Goal: Contribute content: Contribute content

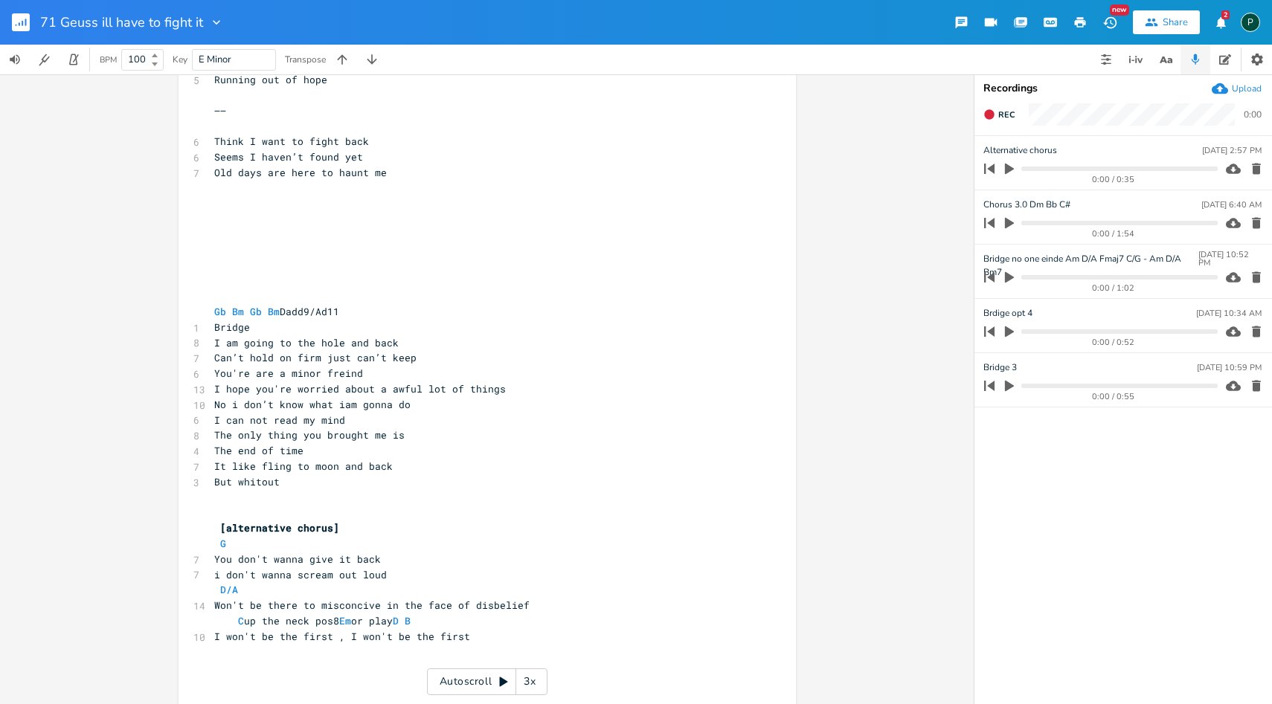
scroll to position [2607, 0]
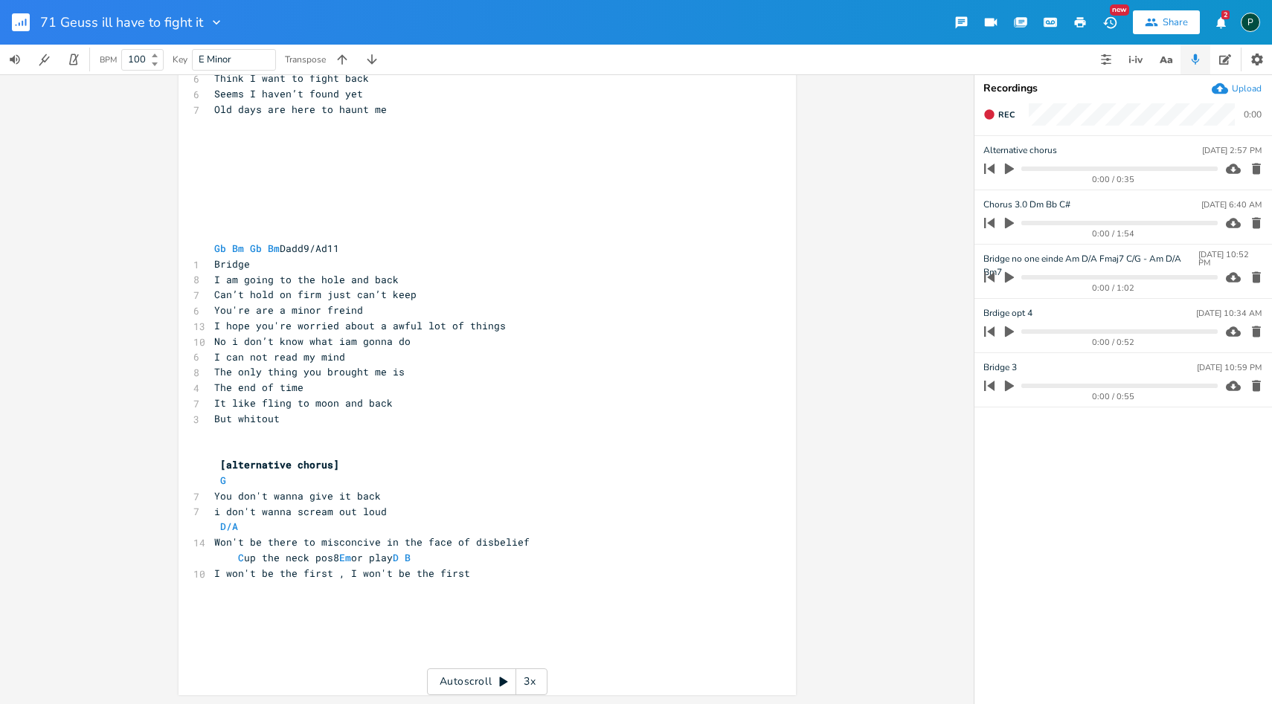
click at [1006, 223] on icon "button" at bounding box center [1009, 223] width 9 height 11
click at [1006, 223] on icon "button" at bounding box center [1009, 223] width 9 height 10
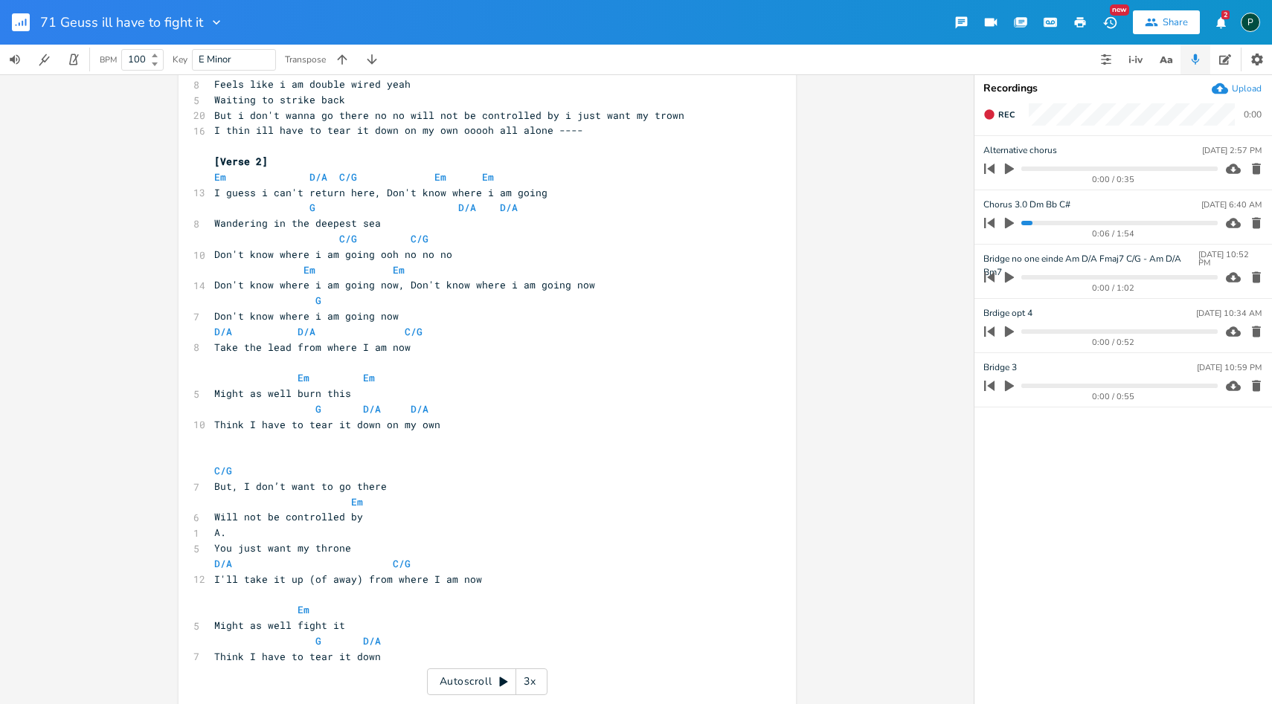
scroll to position [712, 0]
click at [1012, 225] on icon "button" at bounding box center [1009, 222] width 13 height 13
click at [1024, 223] on progress at bounding box center [1119, 223] width 196 height 4
click at [1009, 222] on icon "button" at bounding box center [1010, 223] width 12 height 12
click at [1253, 226] on icon "button" at bounding box center [1256, 223] width 9 height 11
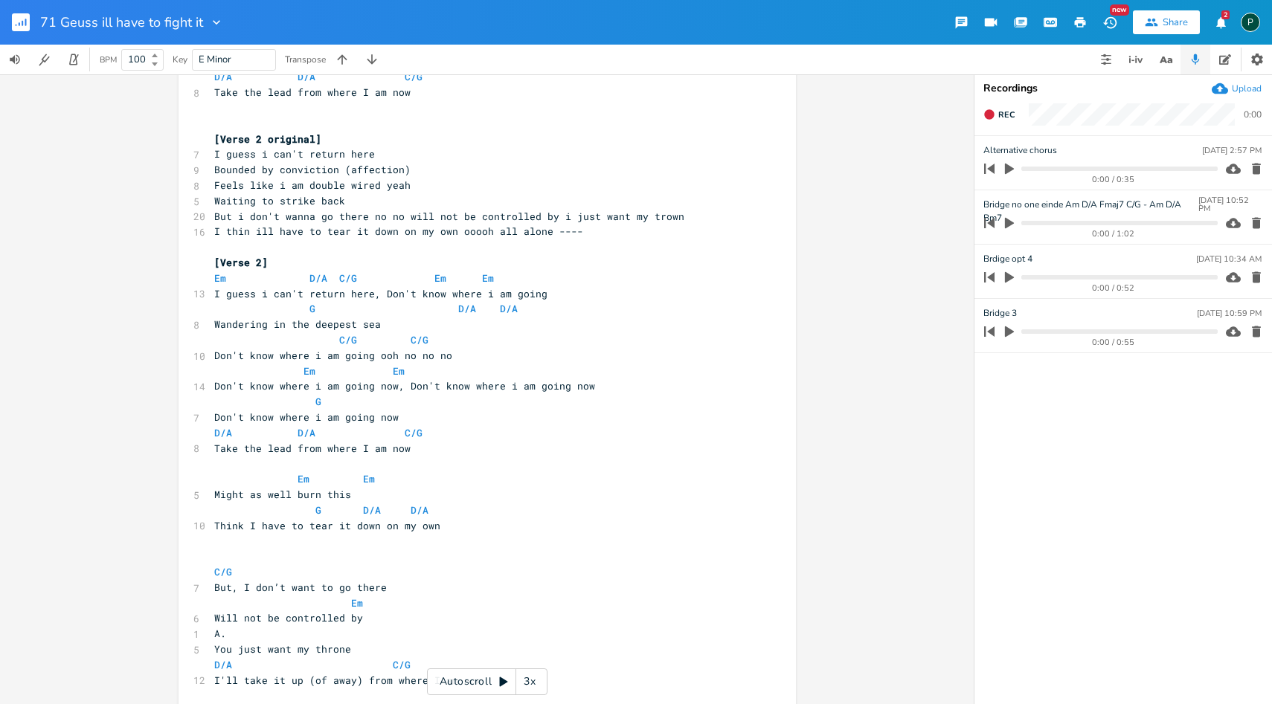
scroll to position [606, 0]
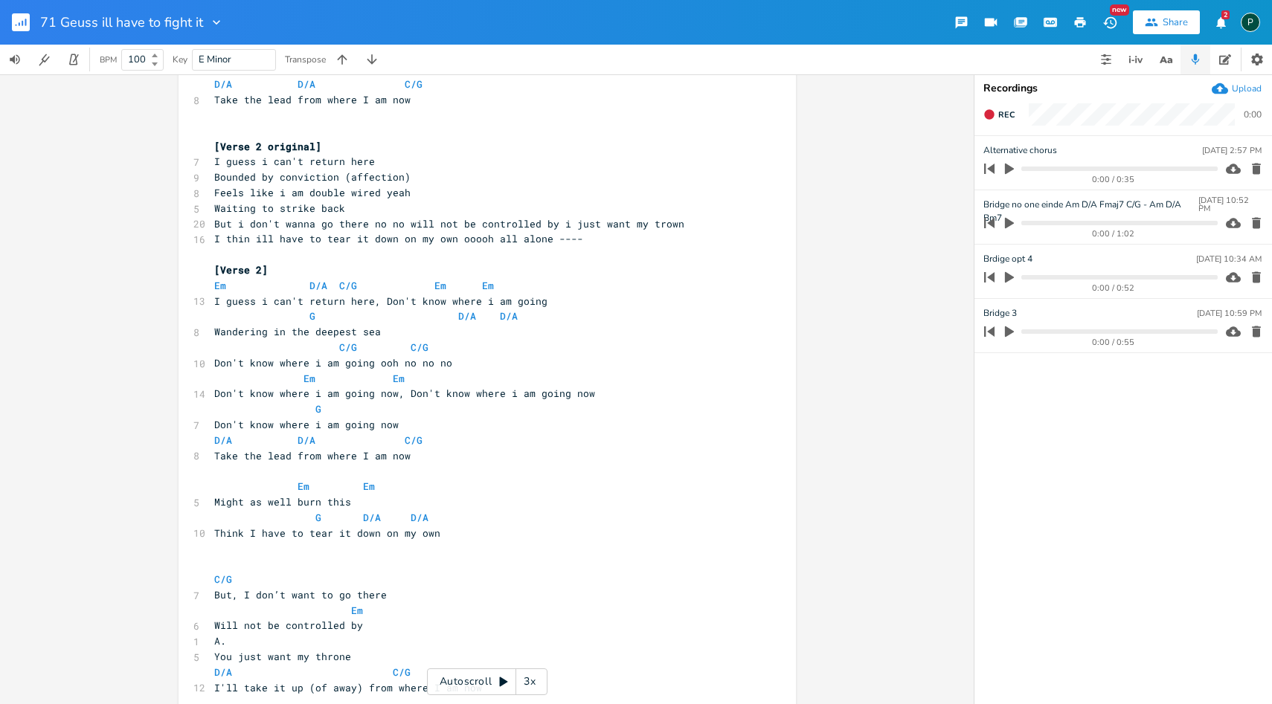
click at [213, 256] on pre "​" at bounding box center [479, 255] width 537 height 16
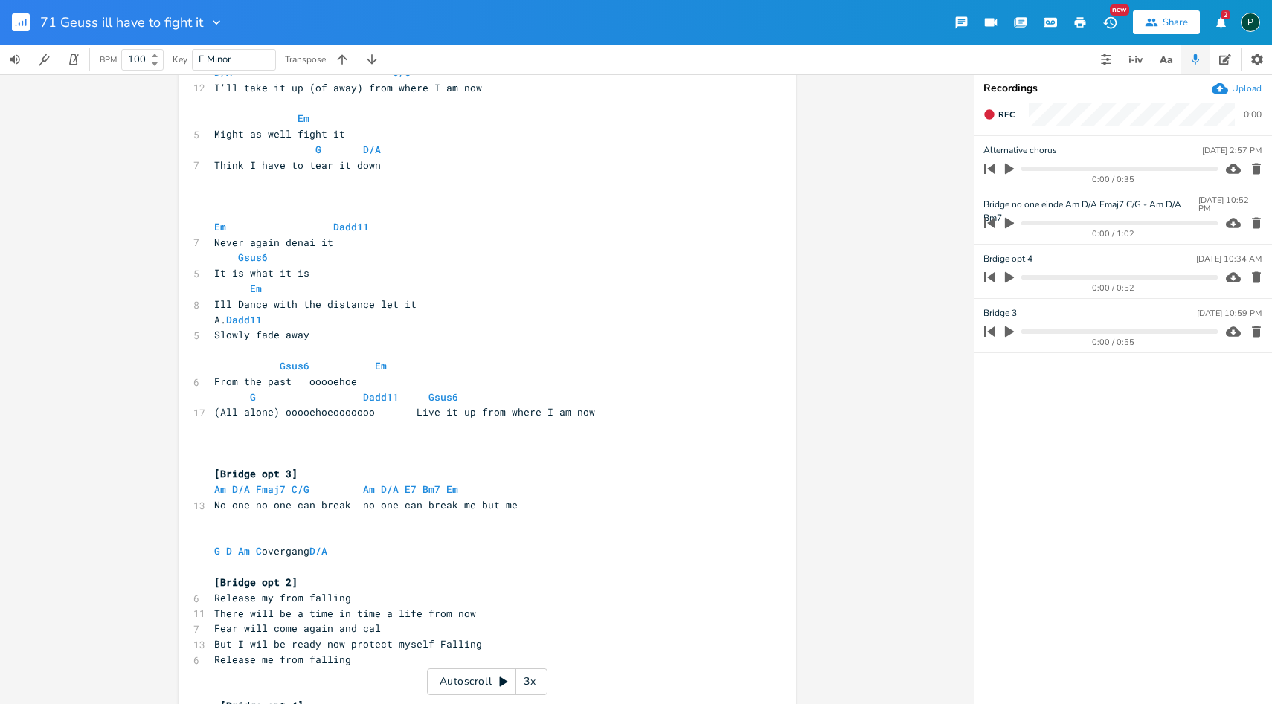
scroll to position [1222, 0]
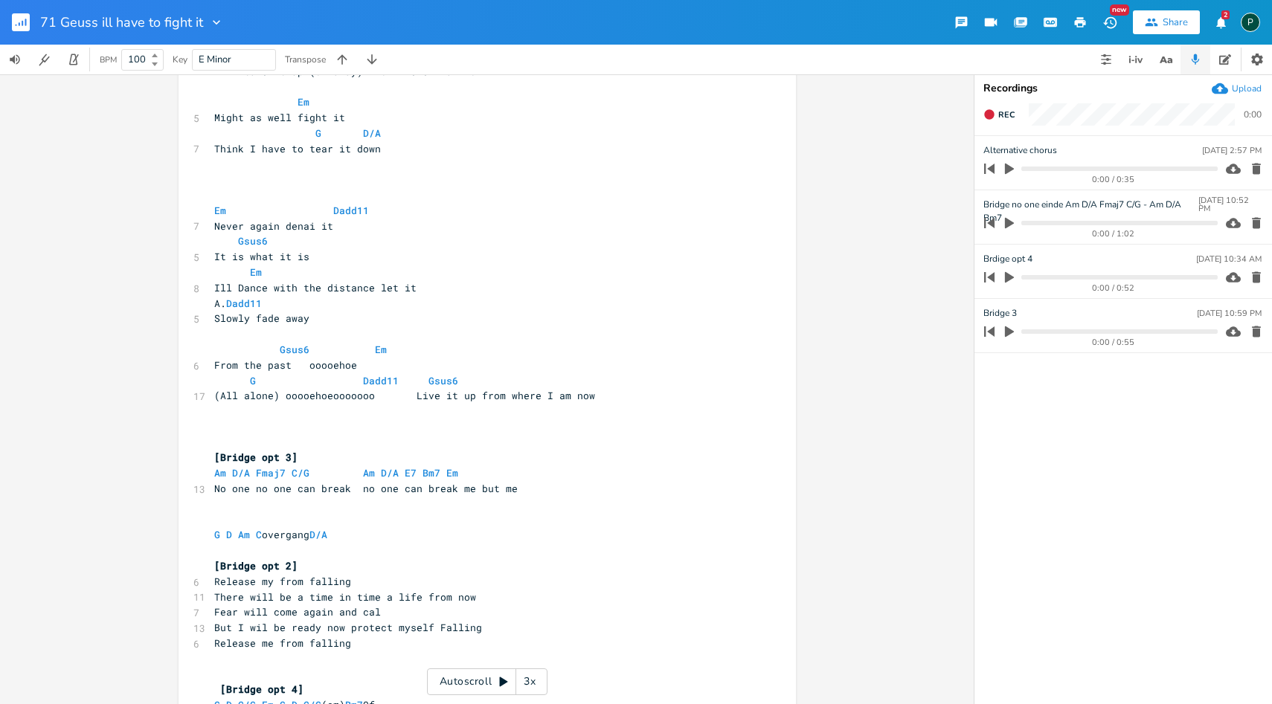
click at [219, 428] on pre "​" at bounding box center [479, 428] width 537 height 16
type textarea "["
type textarea "ch"
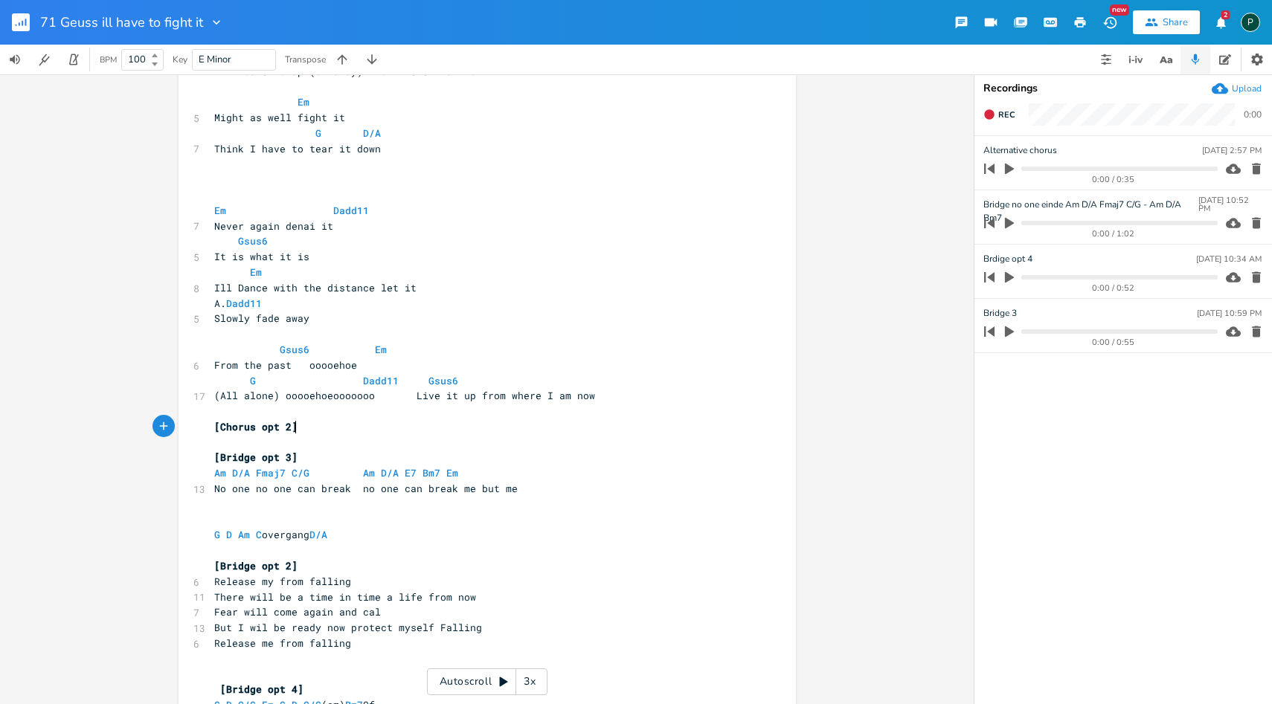
type textarea "Chorus opt 2]"
click at [1004, 277] on icon "button" at bounding box center [1009, 277] width 13 height 13
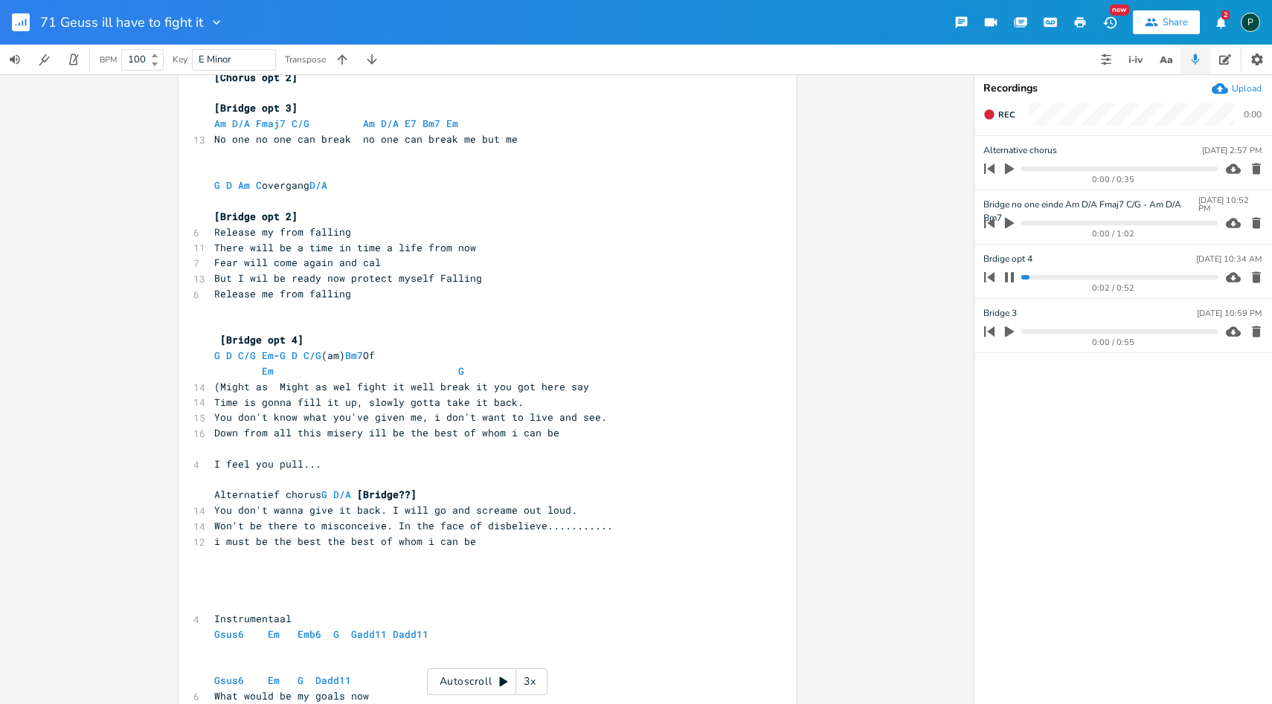
scroll to position [1714, 0]
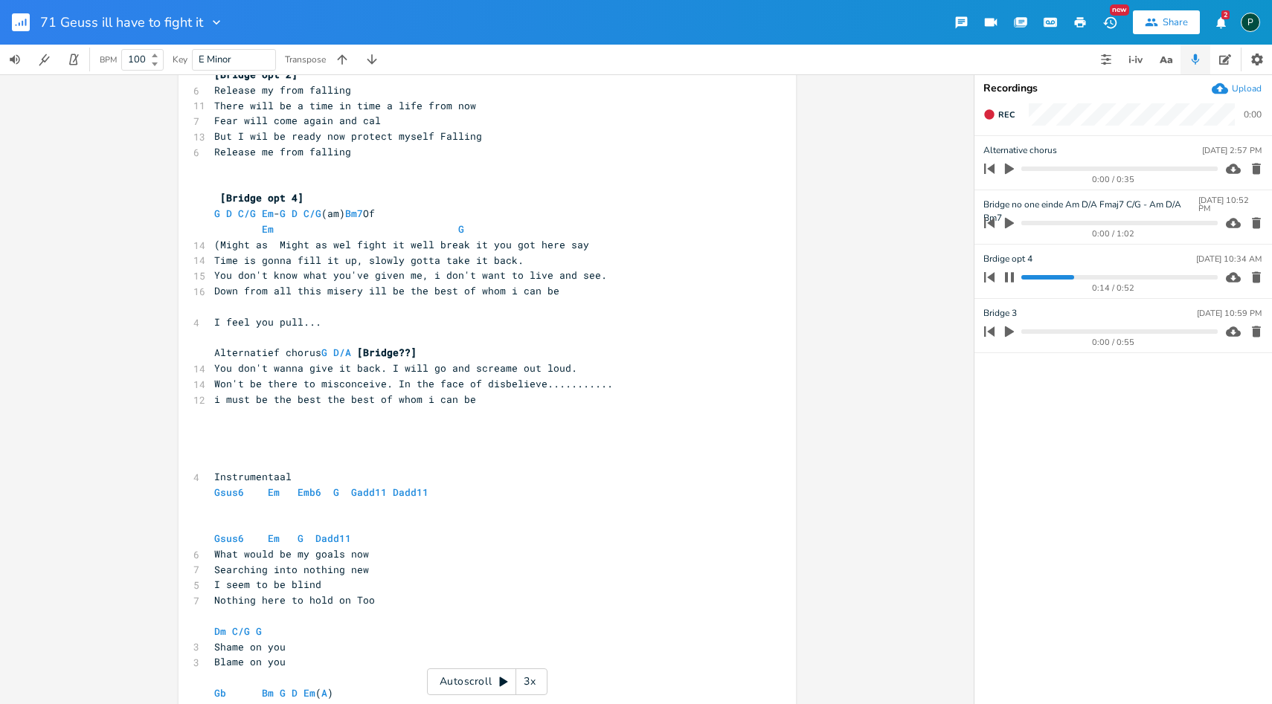
click at [1011, 276] on icon "button" at bounding box center [1009, 277] width 9 height 10
click at [1011, 276] on icon "button" at bounding box center [1009, 277] width 9 height 11
click at [1011, 276] on icon "button" at bounding box center [1009, 277] width 9 height 10
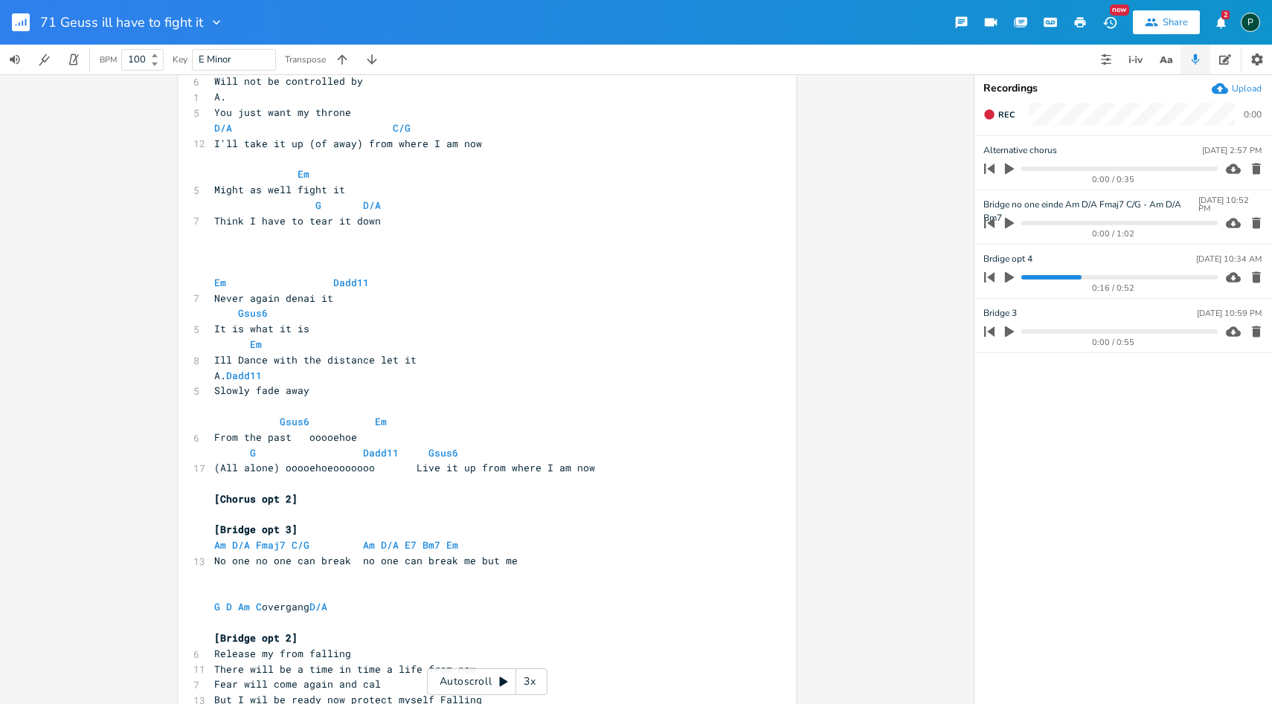
scroll to position [1214, 0]
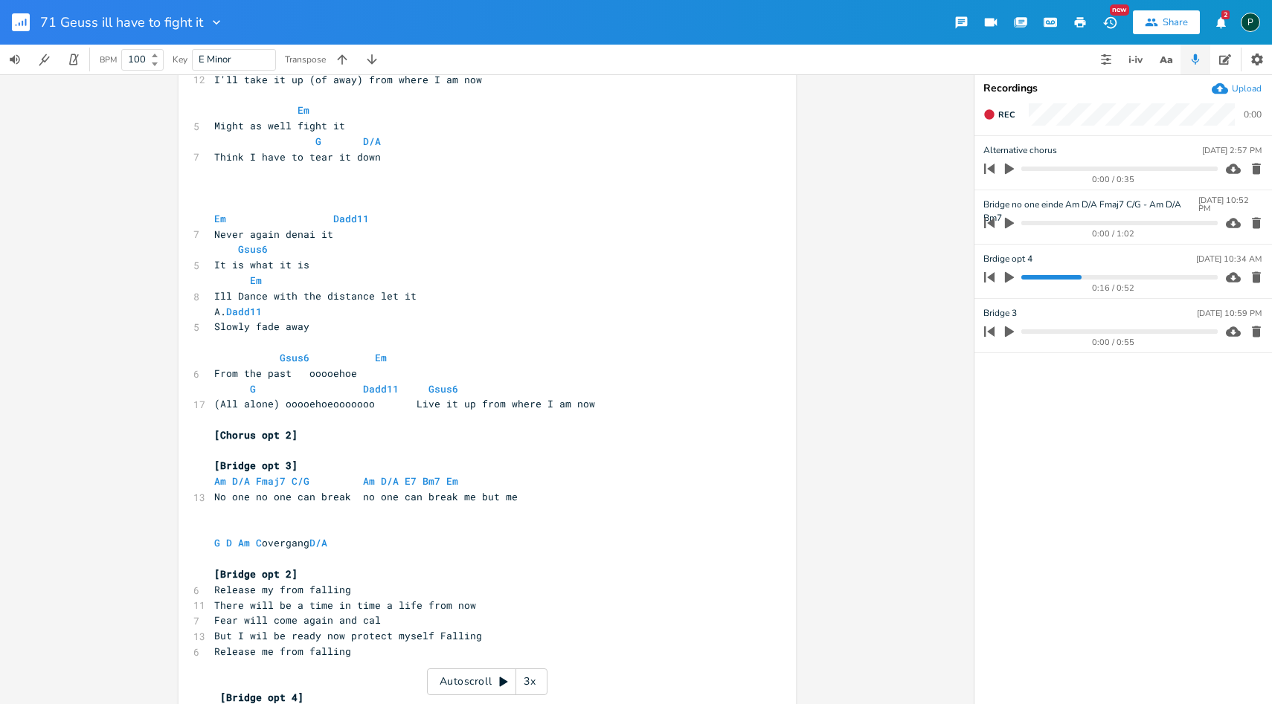
click at [327, 439] on pre "[Chorus opt 2]" at bounding box center [479, 436] width 537 height 16
type textarea "Em C D (doorschuiven 2 vingers"
click at [472, 435] on span "[Chorus opt 2] Em C D (doorschuiven 2 vingers" at bounding box center [345, 434] width 262 height 13
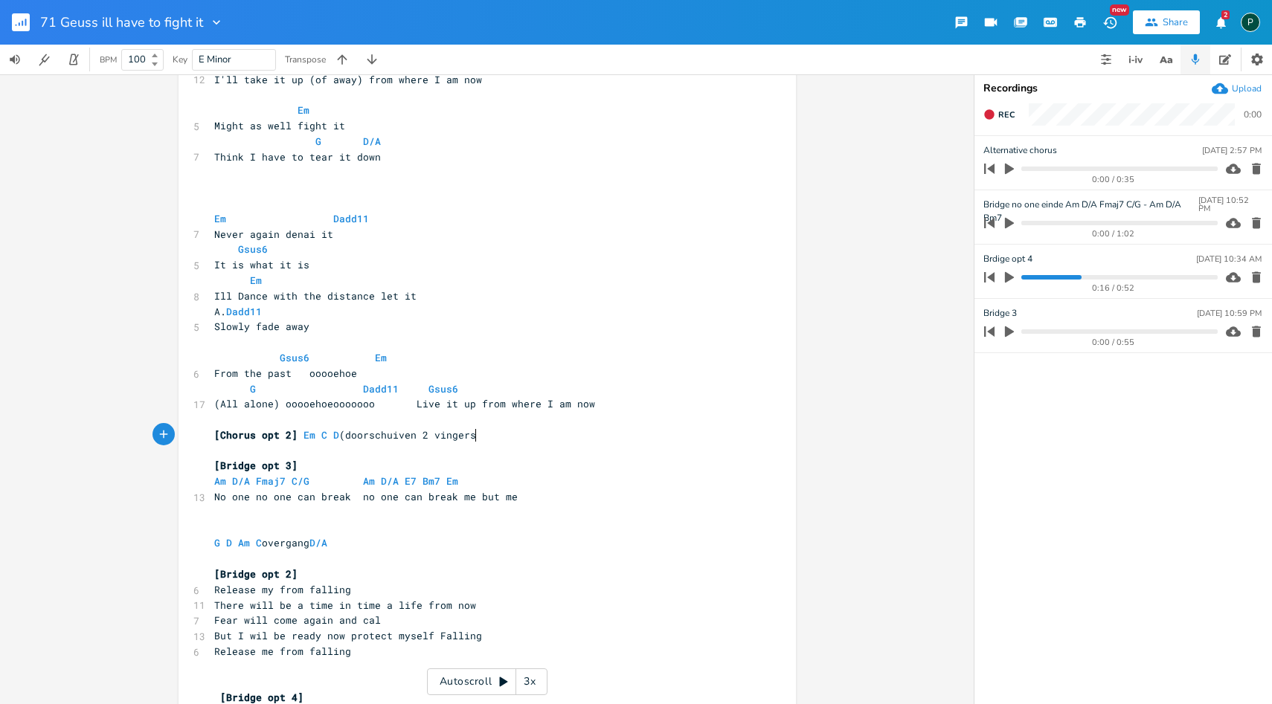
type textarea "0"
type textarea ")"
click at [507, 449] on pre "​" at bounding box center [479, 451] width 537 height 16
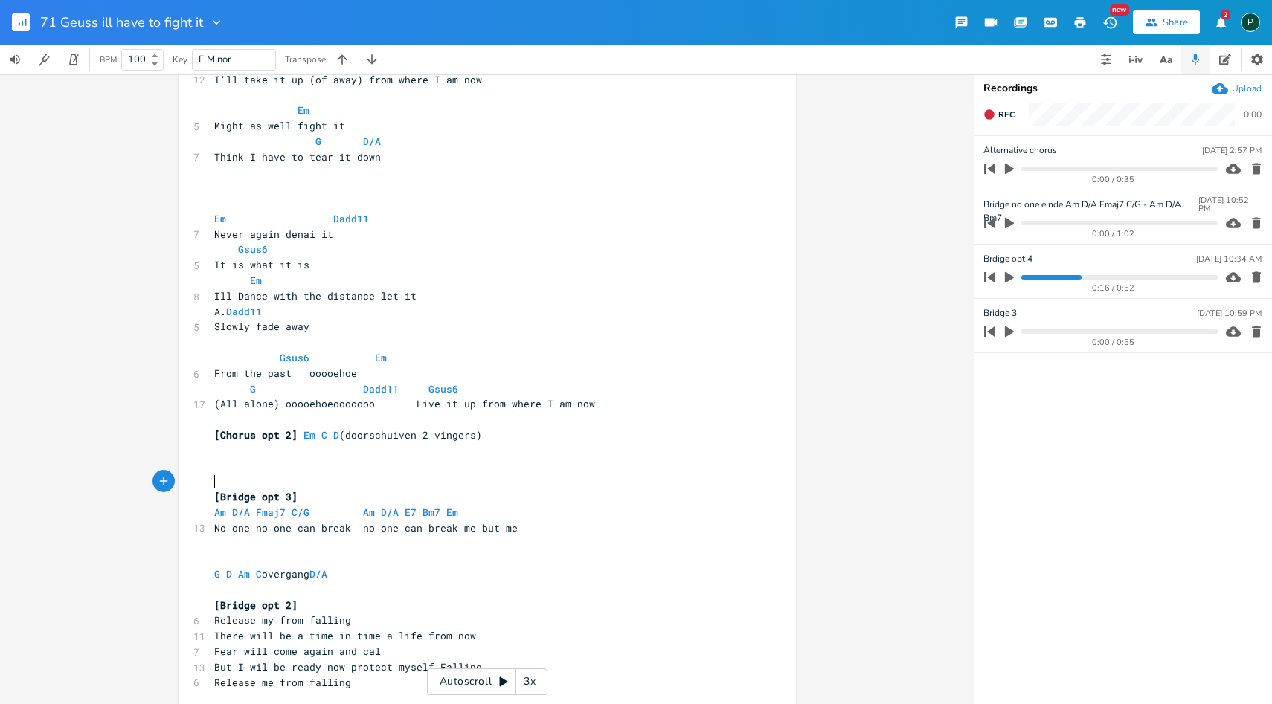
click at [236, 456] on pre "​" at bounding box center [479, 451] width 537 height 16
click at [1005, 328] on icon "button" at bounding box center [1009, 332] width 9 height 11
click at [1006, 330] on icon "button" at bounding box center [1009, 332] width 9 height 10
click at [406, 515] on span "E7" at bounding box center [411, 513] width 12 height 14
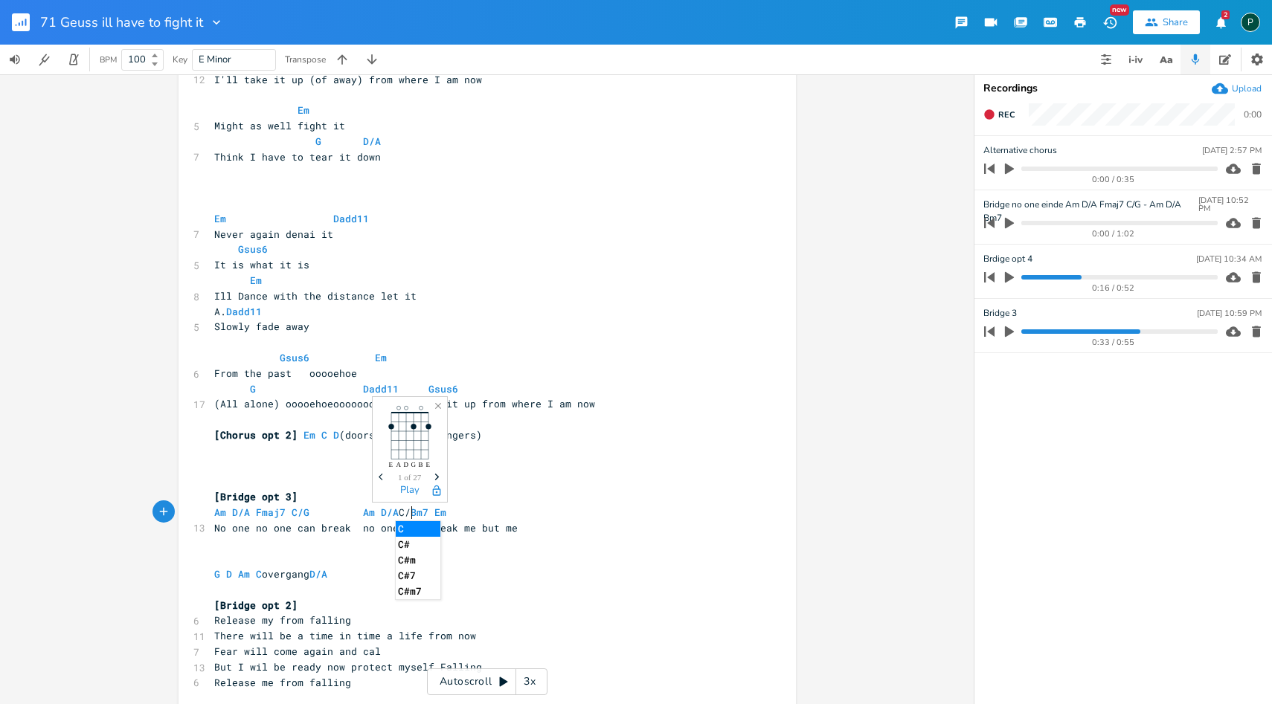
type textarea "C/G"
click at [505, 507] on pre "Am D/A Fmaj7 C/G Am D/A C/G Bm7 Em" at bounding box center [479, 513] width 537 height 16
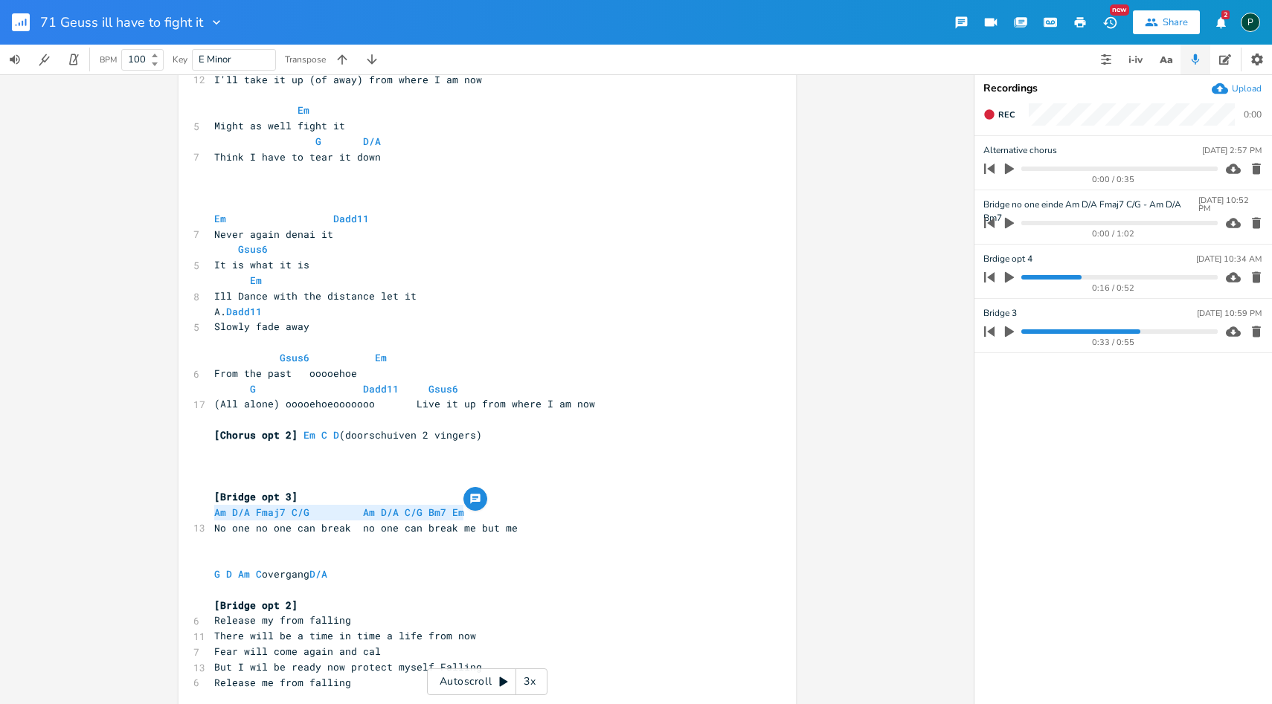
drag, startPoint x: 497, startPoint y: 507, endPoint x: 208, endPoint y: 513, distance: 289.4
click at [211, 513] on pre "Am D/A Fmaj7 C/G Am D/A C/G Bm7 Em" at bounding box center [479, 513] width 537 height 16
type textarea "Am D/A Fmaj7 C/G Am D/A C/G Bm7 Em"
click at [1000, 118] on span "Rec" at bounding box center [1006, 114] width 16 height 11
click at [1000, 118] on span "End" at bounding box center [1006, 114] width 17 height 11
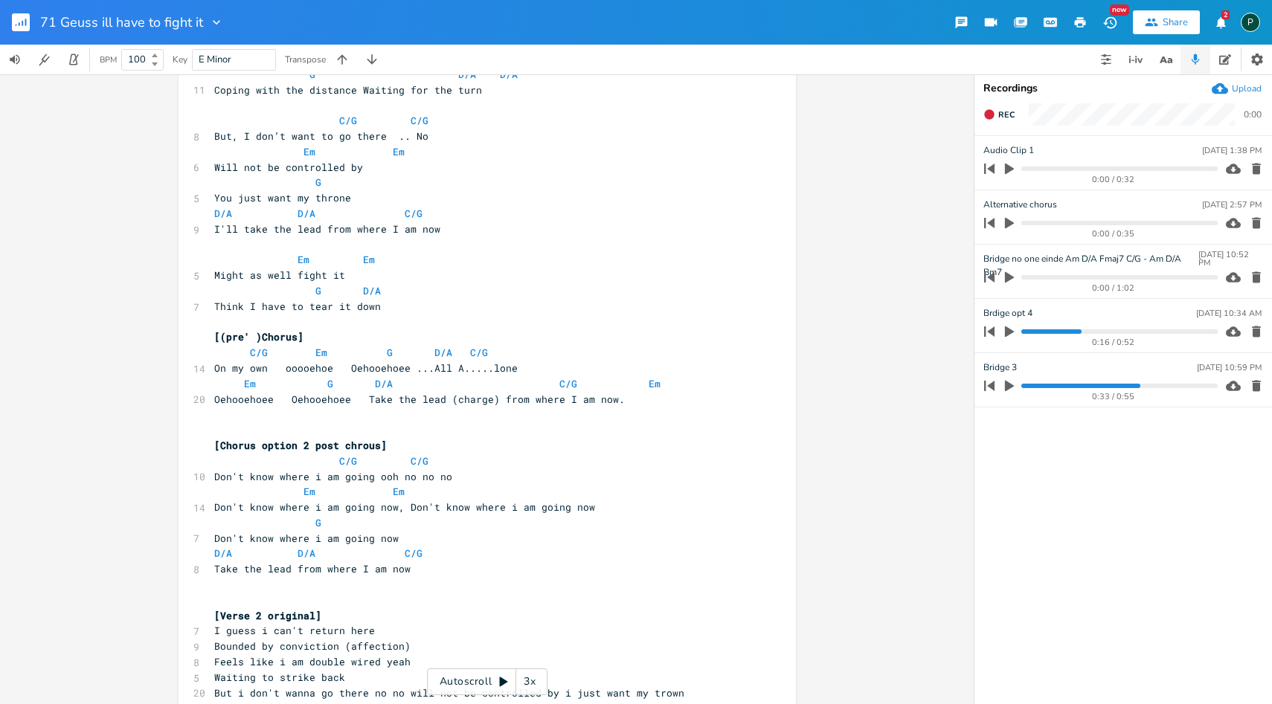
scroll to position [138, 0]
click at [306, 337] on pre "[(pre' )Chorus]" at bounding box center [479, 336] width 537 height 16
type textarea "Dit word achtergrond koor"
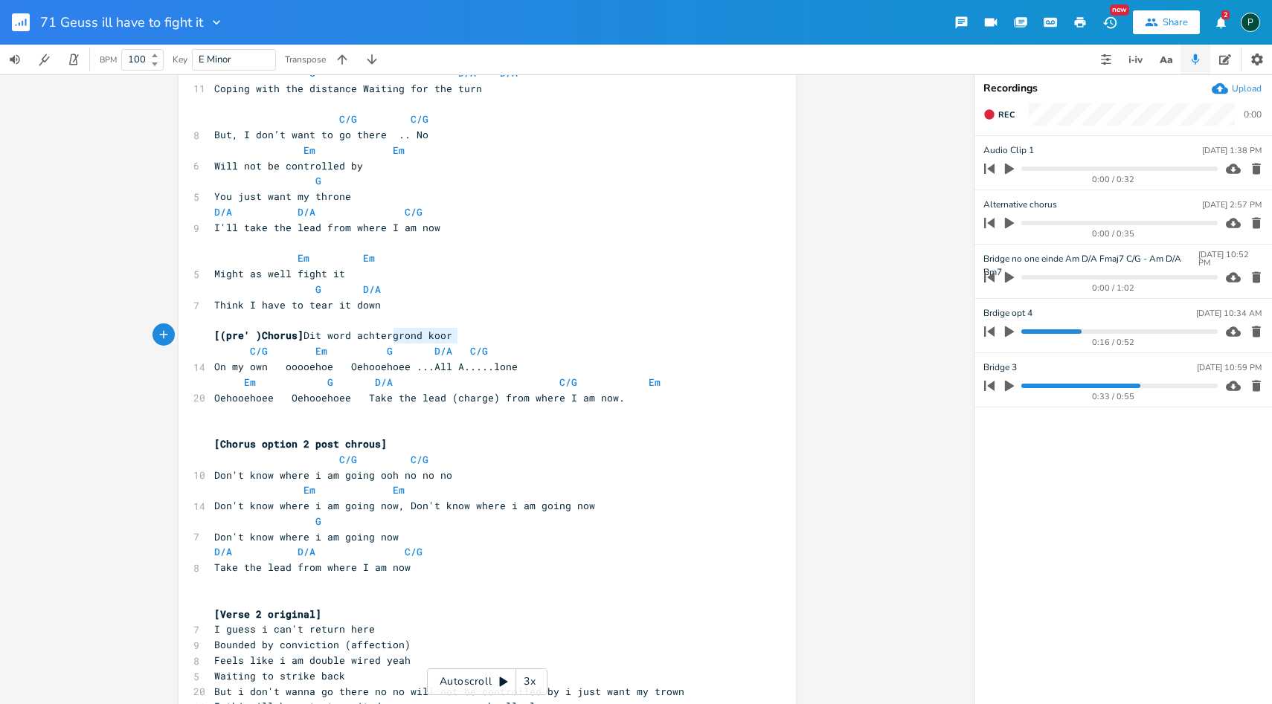
type textarea "Dit word achtergrond koor"
drag, startPoint x: 457, startPoint y: 333, endPoint x: 303, endPoint y: 342, distance: 155.0
click at [303, 342] on pre "[(pre' )Chorus] Dit word achtergrond koor" at bounding box center [479, 336] width 537 height 16
type textarea "Chorus"
drag, startPoint x: 288, startPoint y: 337, endPoint x: 254, endPoint y: 339, distance: 33.5
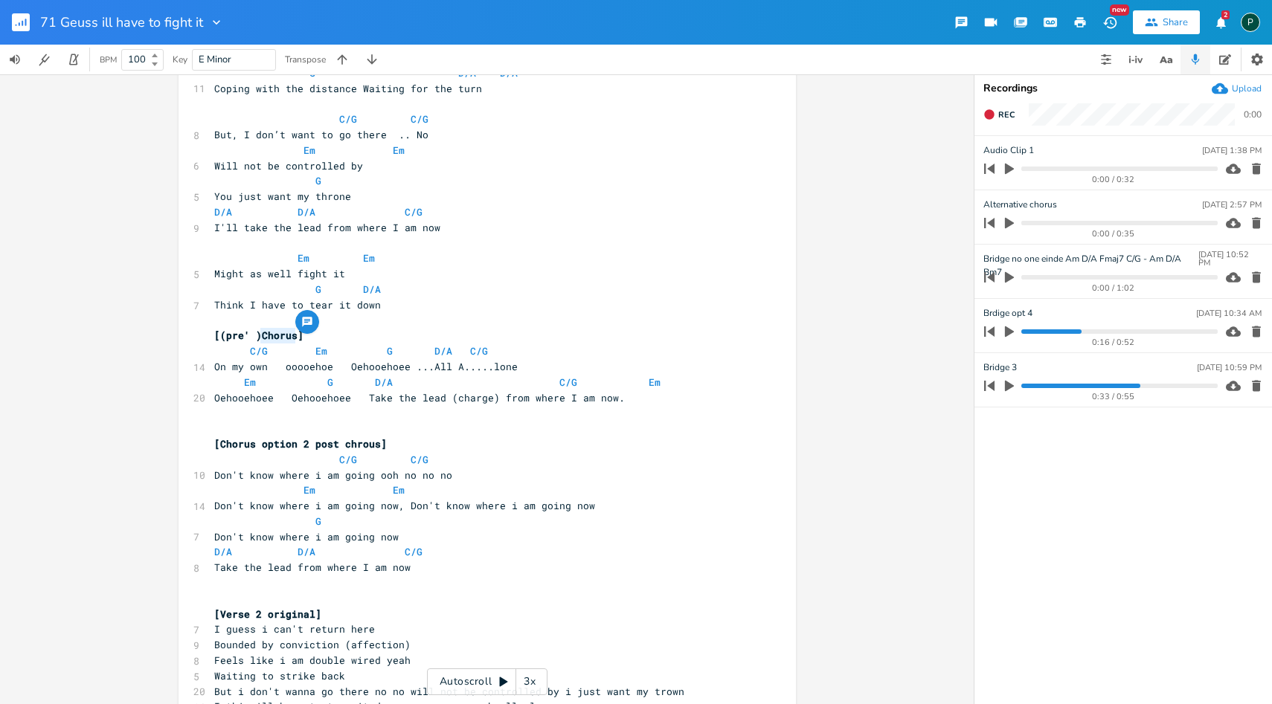
click at [254, 339] on span "[(pre' )Chorus]" at bounding box center [258, 335] width 89 height 13
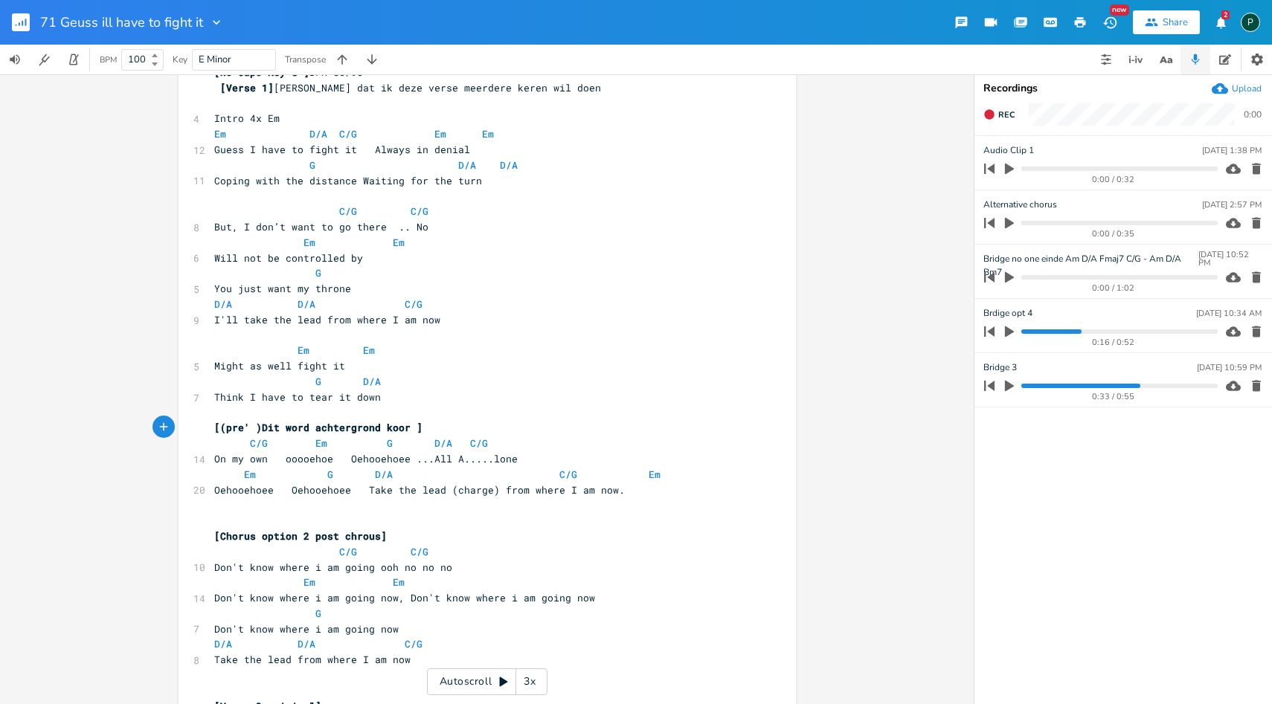
scroll to position [50, 0]
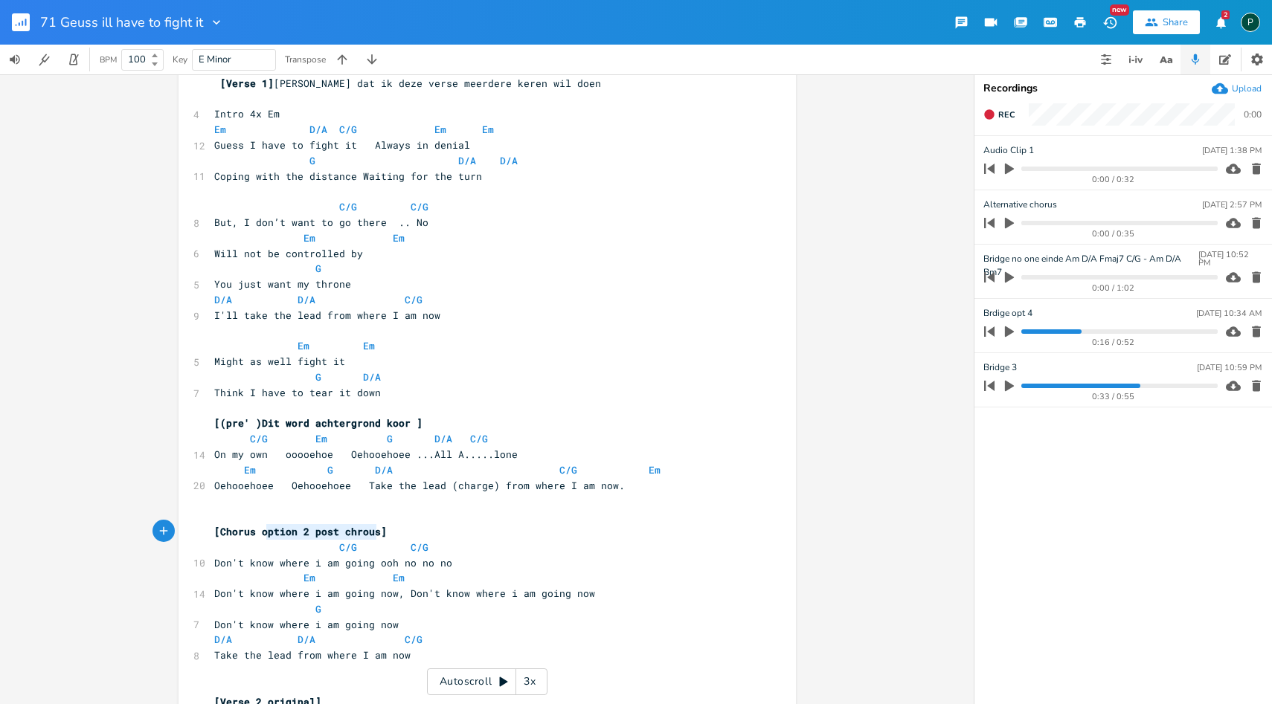
type textarea "option 2 post chrous"
drag, startPoint x: 371, startPoint y: 536, endPoint x: 257, endPoint y: 539, distance: 114.6
click at [481, 654] on pre "Take the lead from where I am now" at bounding box center [479, 656] width 537 height 16
click at [448, 634] on span "D/A D/A C/G" at bounding box center [342, 639] width 256 height 13
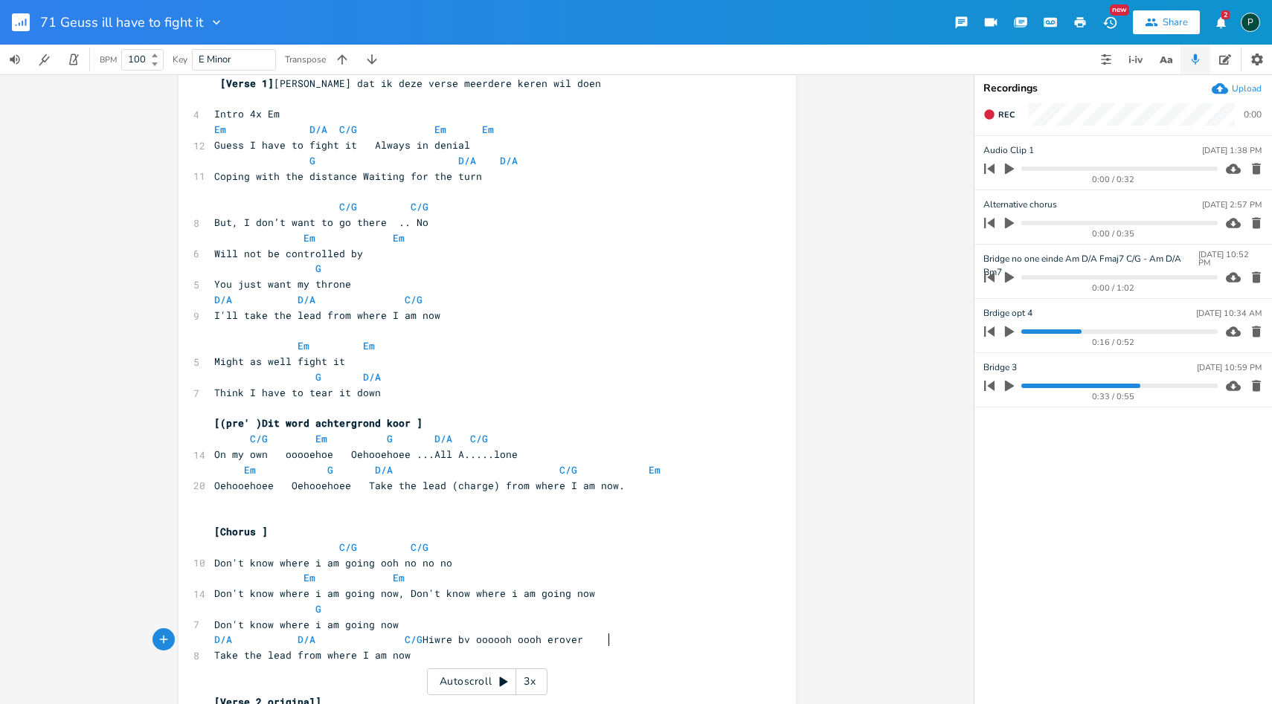
type textarea "Hiwre bv oooooh oooh erover"
click at [475, 642] on span "D/A D/A C/G Hiwre bv oooooh oooh erover" at bounding box center [398, 639] width 369 height 13
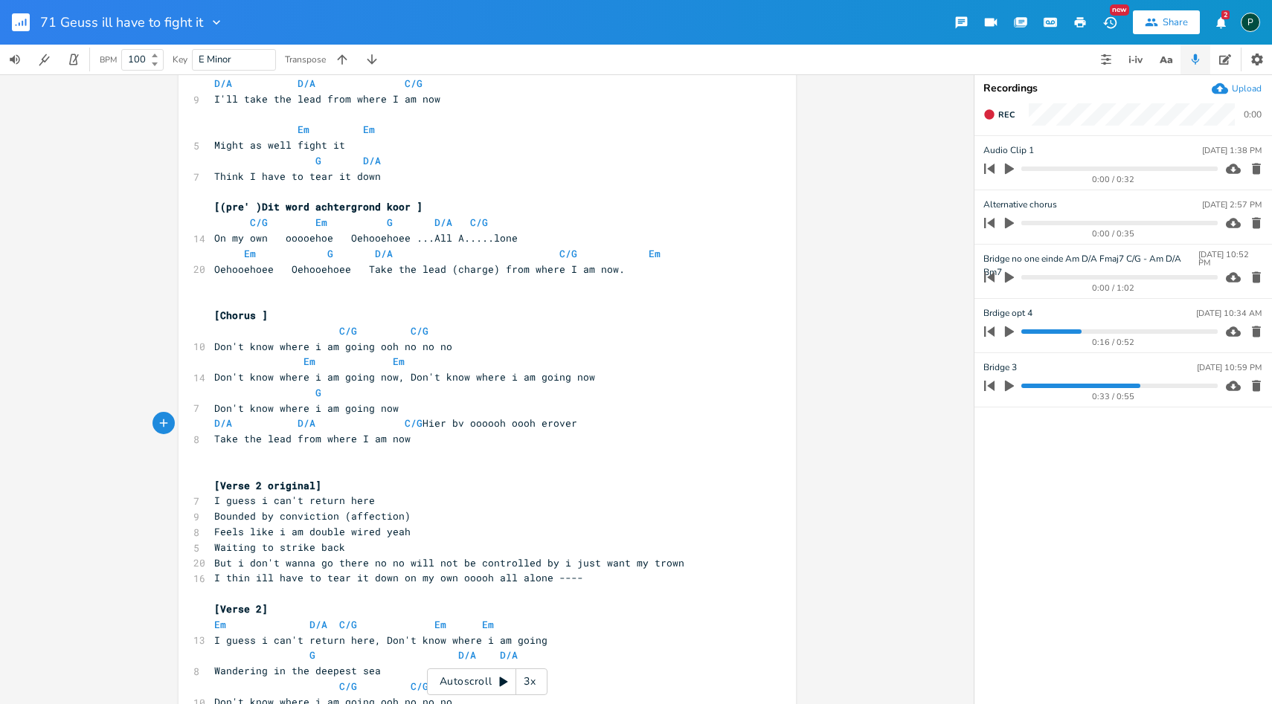
scroll to position [259, 0]
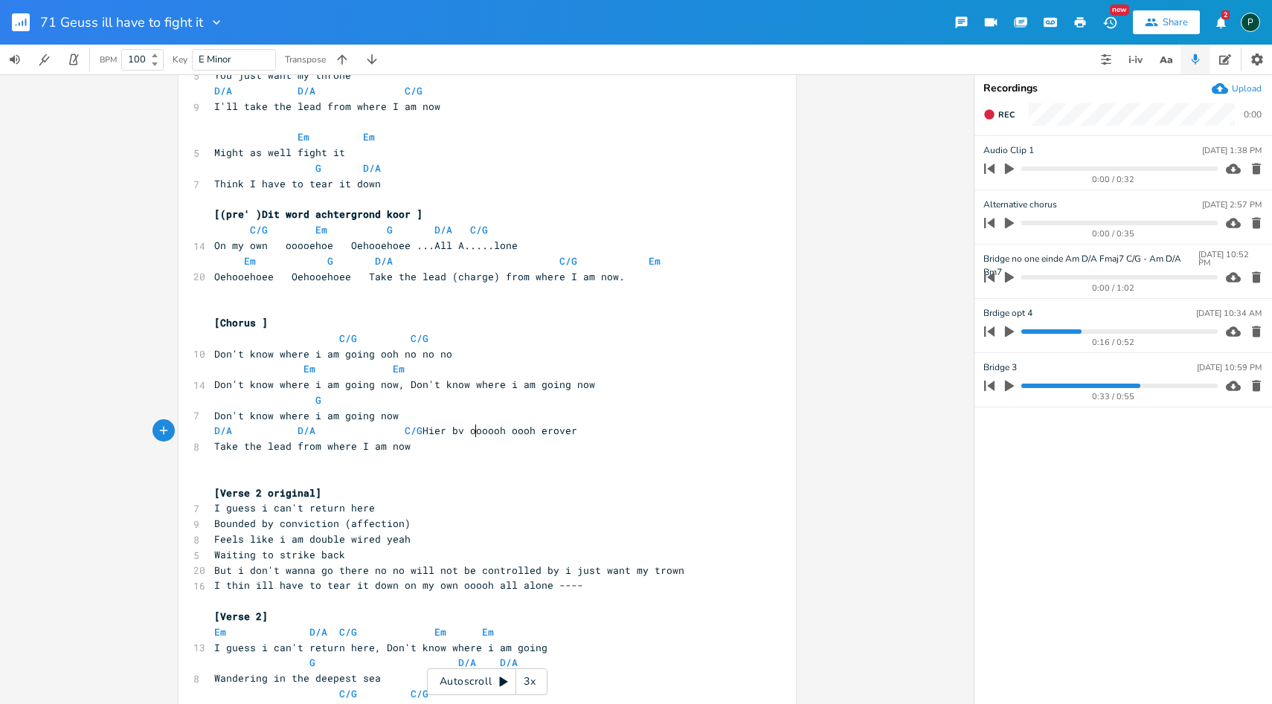
type textarea "er"
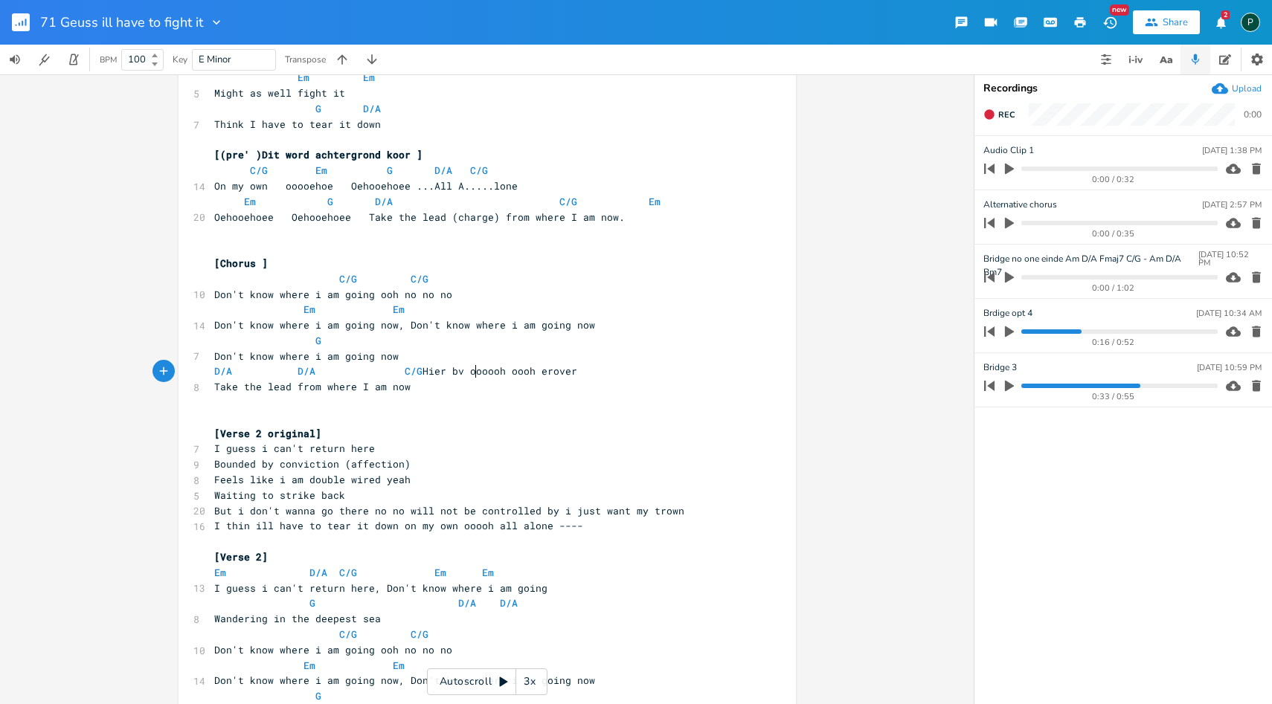
scroll to position [320, 0]
click at [1007, 222] on icon "button" at bounding box center [1009, 223] width 9 height 11
click at [1011, 221] on icon "button" at bounding box center [1010, 223] width 12 height 12
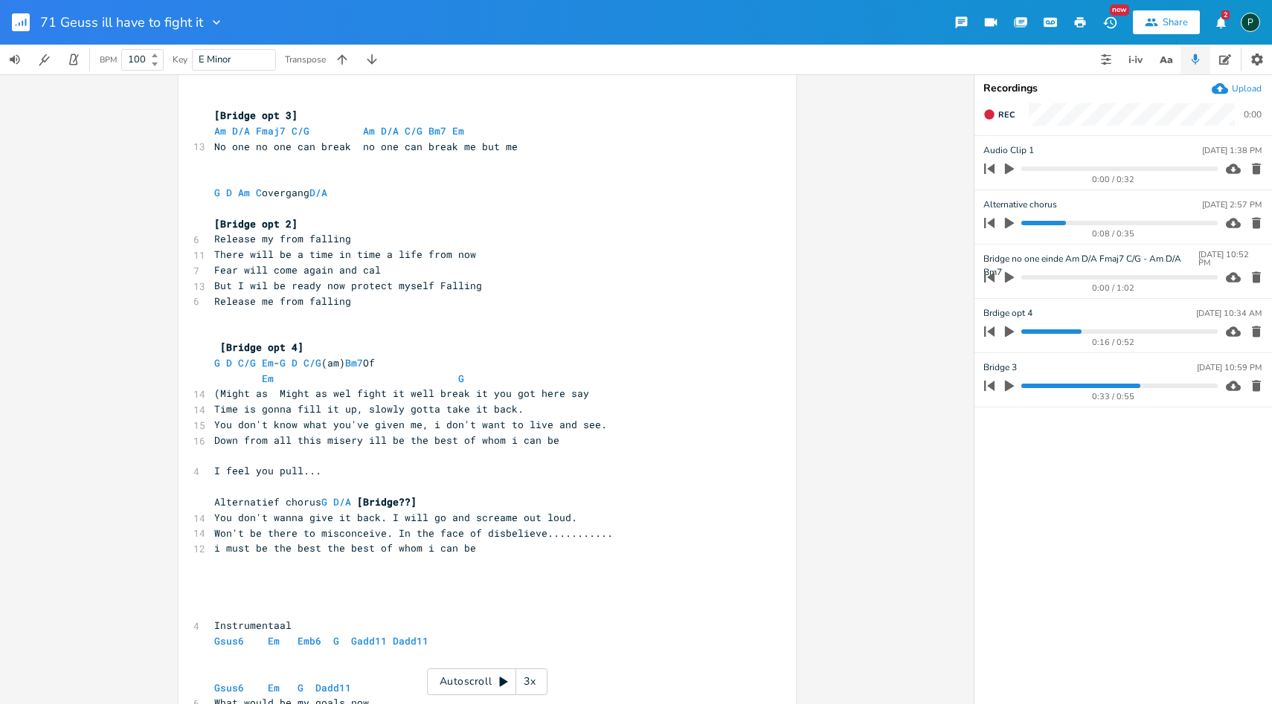
scroll to position [1629, 0]
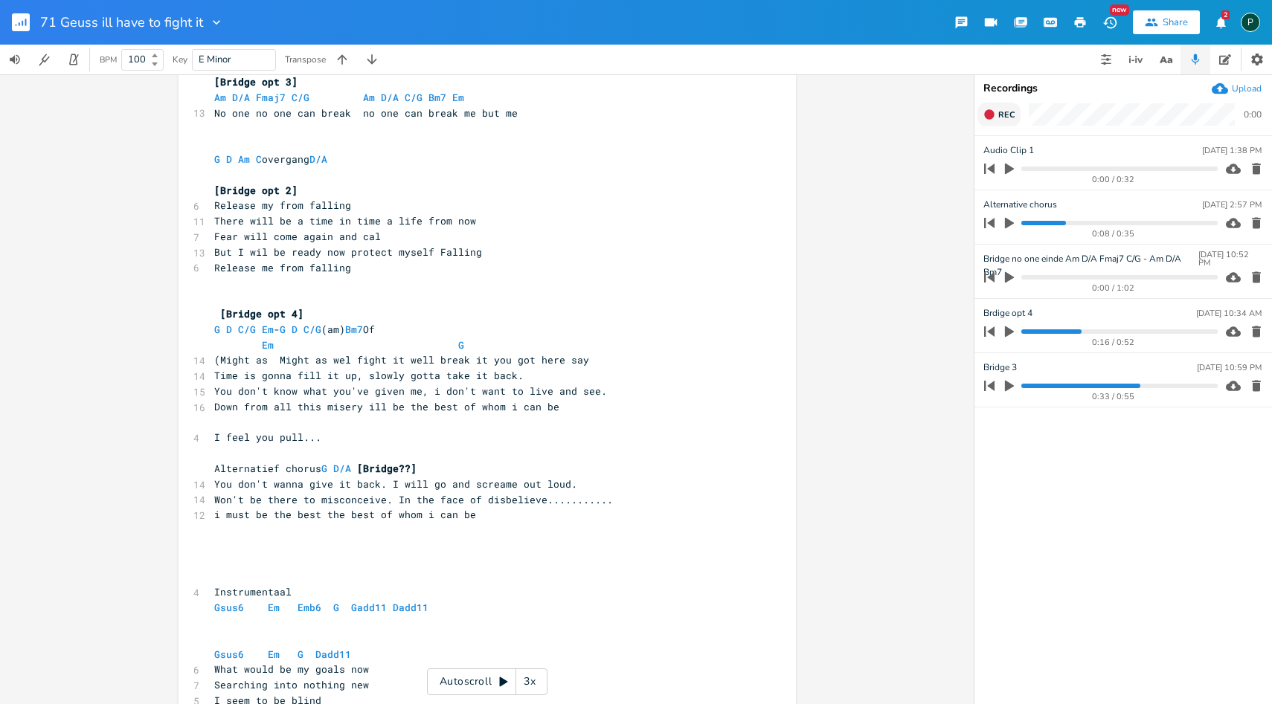
click at [996, 110] on button "Rec" at bounding box center [998, 115] width 43 height 24
click at [997, 110] on button "End" at bounding box center [999, 115] width 44 height 24
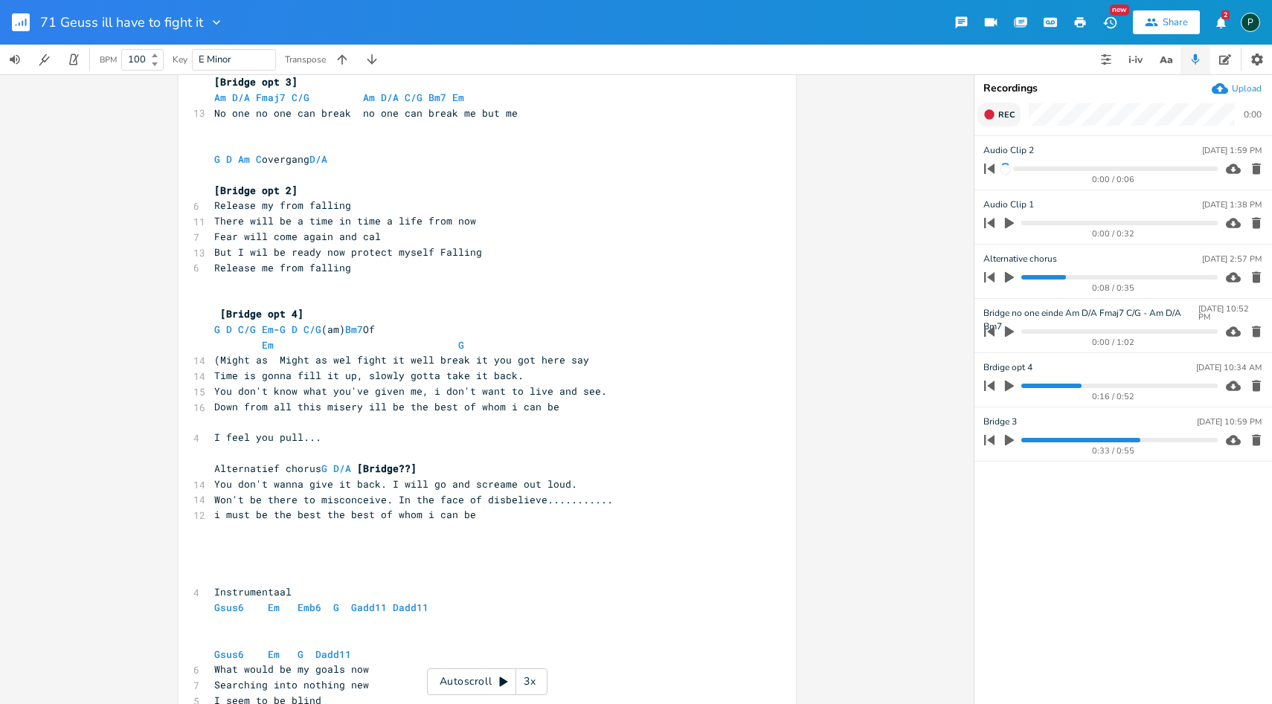
click at [1009, 118] on span "Rec" at bounding box center [1006, 114] width 16 height 11
click at [1010, 112] on span "End" at bounding box center [1006, 114] width 17 height 11
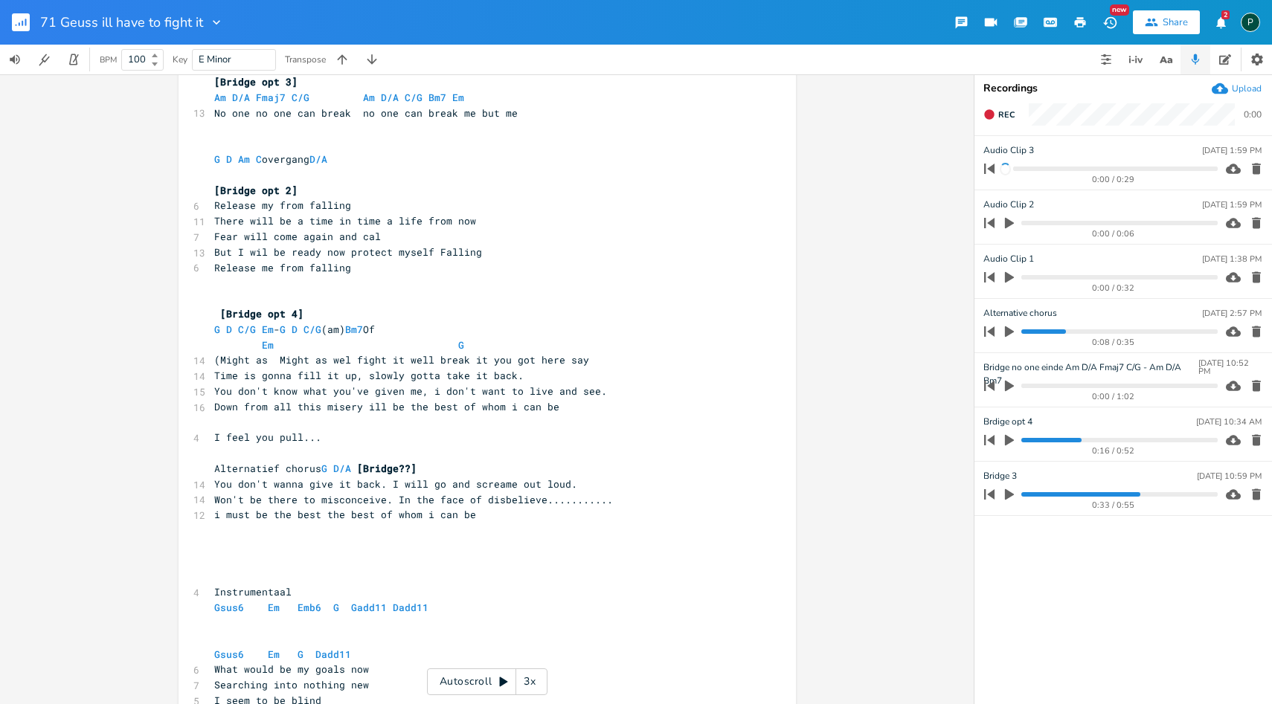
click at [1252, 226] on icon "button" at bounding box center [1256, 223] width 15 height 15
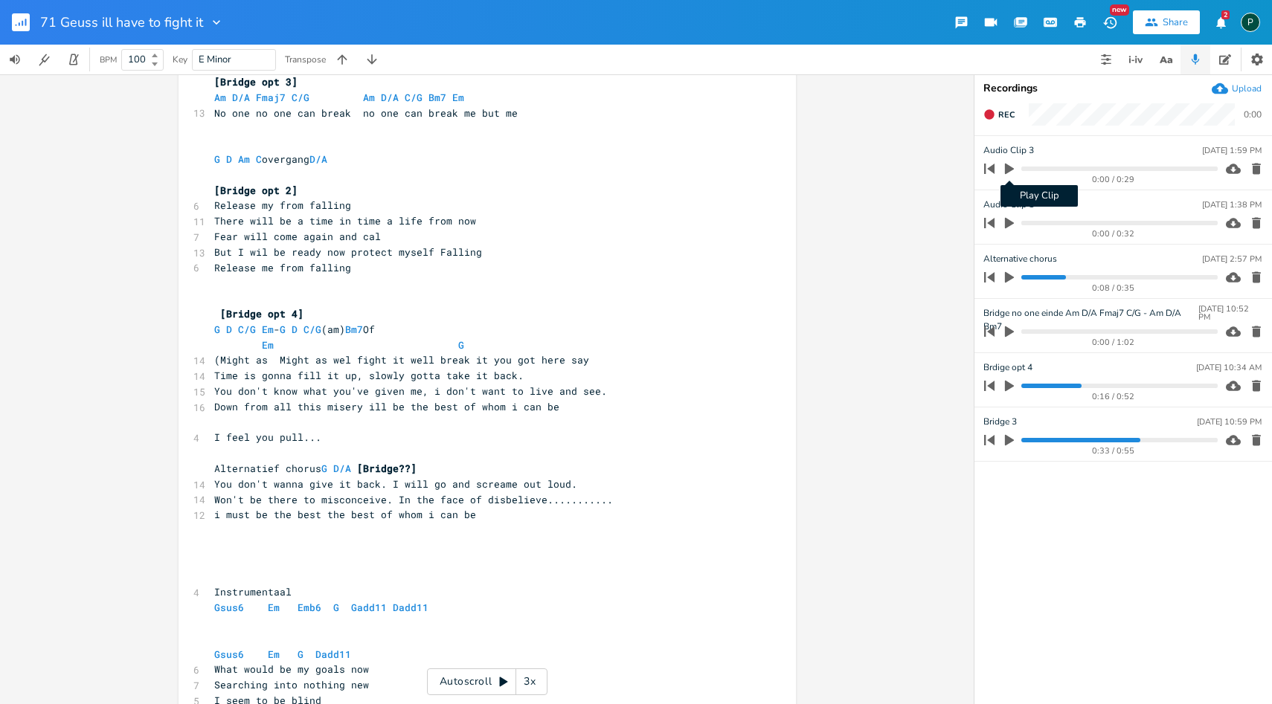
click at [1012, 167] on icon "button" at bounding box center [1009, 168] width 13 height 13
click at [1042, 144] on div "Audio Clip [DATE] 1:59 PM" at bounding box center [1122, 150] width 278 height 13
type input "Intro"
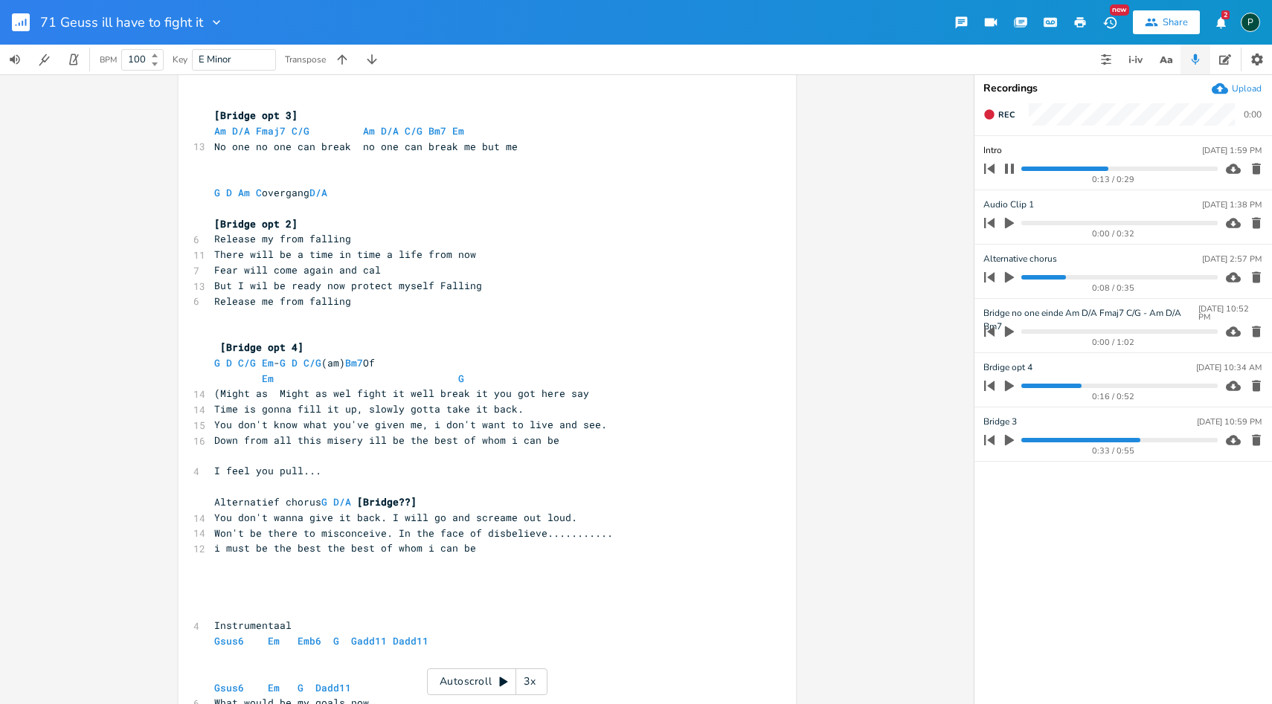
scroll to position [0, 0]
drag, startPoint x: 459, startPoint y: 127, endPoint x: 374, endPoint y: 129, distance: 84.8
click at [374, 129] on pre "Am D/A Fmaj7 C/G Am D/A C/G Bm7 Em" at bounding box center [479, 131] width 537 height 16
type textarea "Famja"
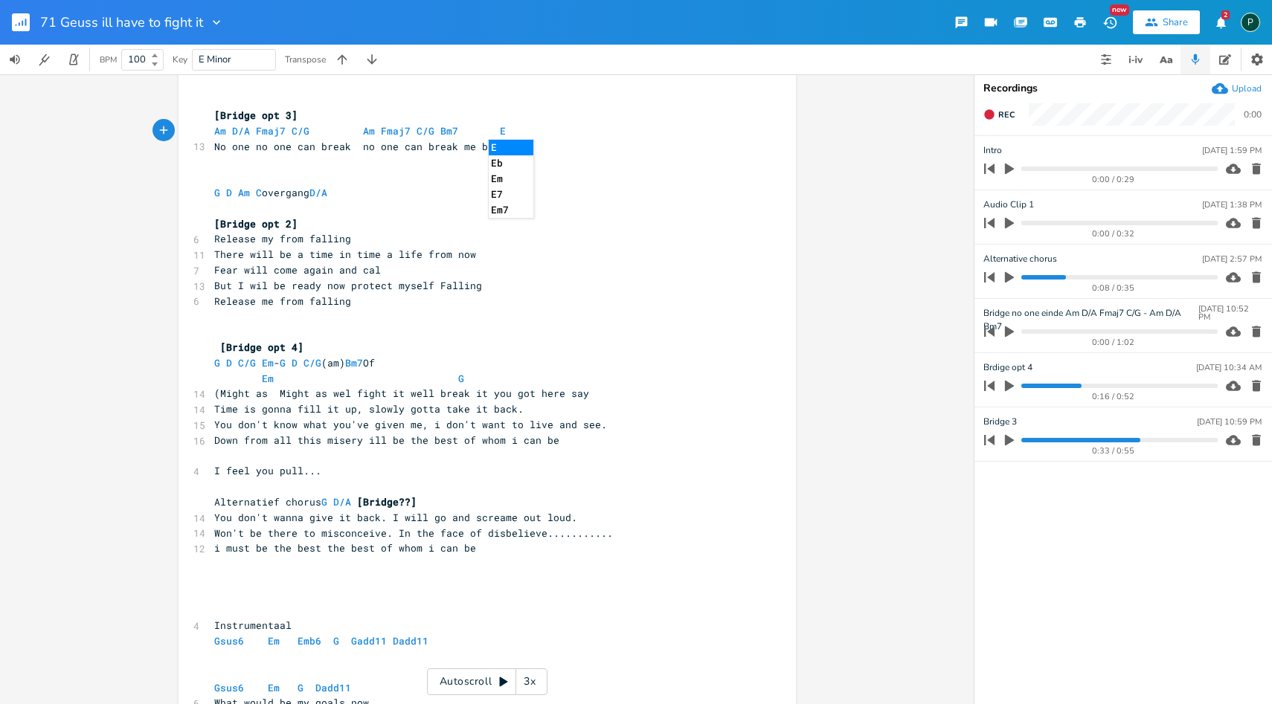
type textarea "maj7 C/G Bm7 Em"
drag, startPoint x: 287, startPoint y: 114, endPoint x: 216, endPoint y: 113, distance: 71.4
click at [216, 113] on span "[Bridge opt 3]" at bounding box center [255, 115] width 83 height 13
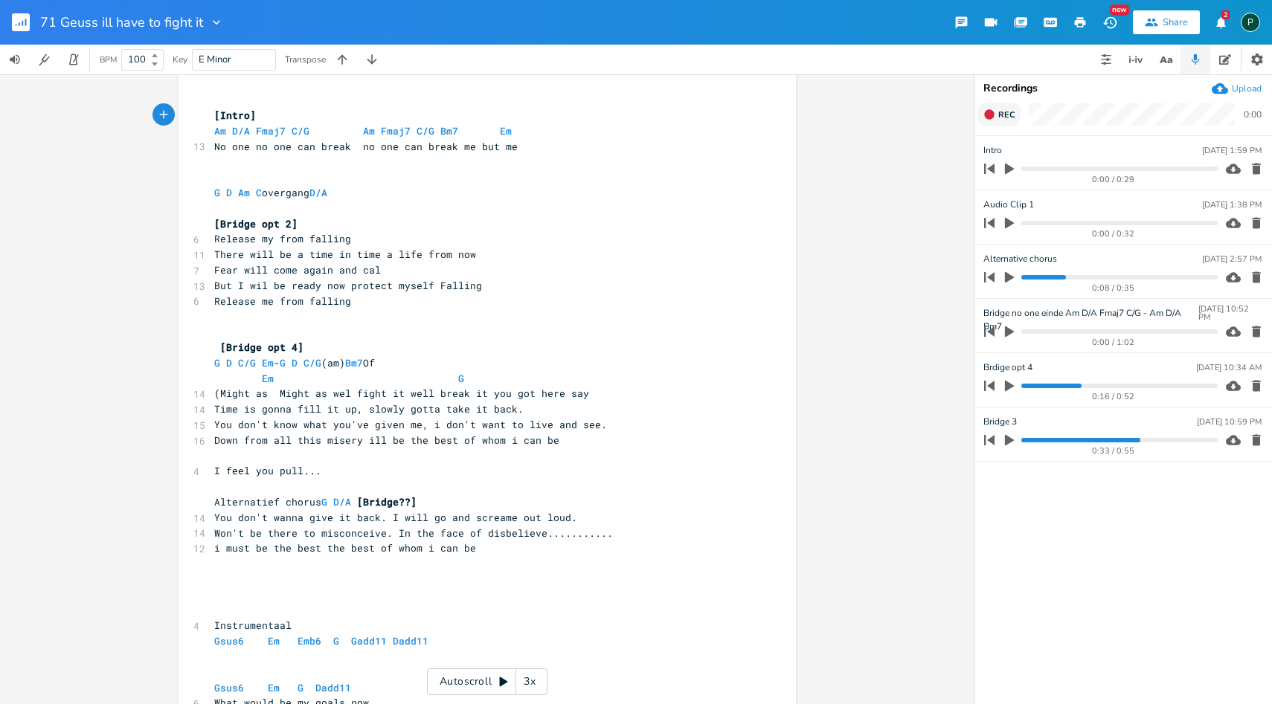
type textarea "Intro"
click at [995, 113] on button "Rec" at bounding box center [998, 115] width 43 height 24
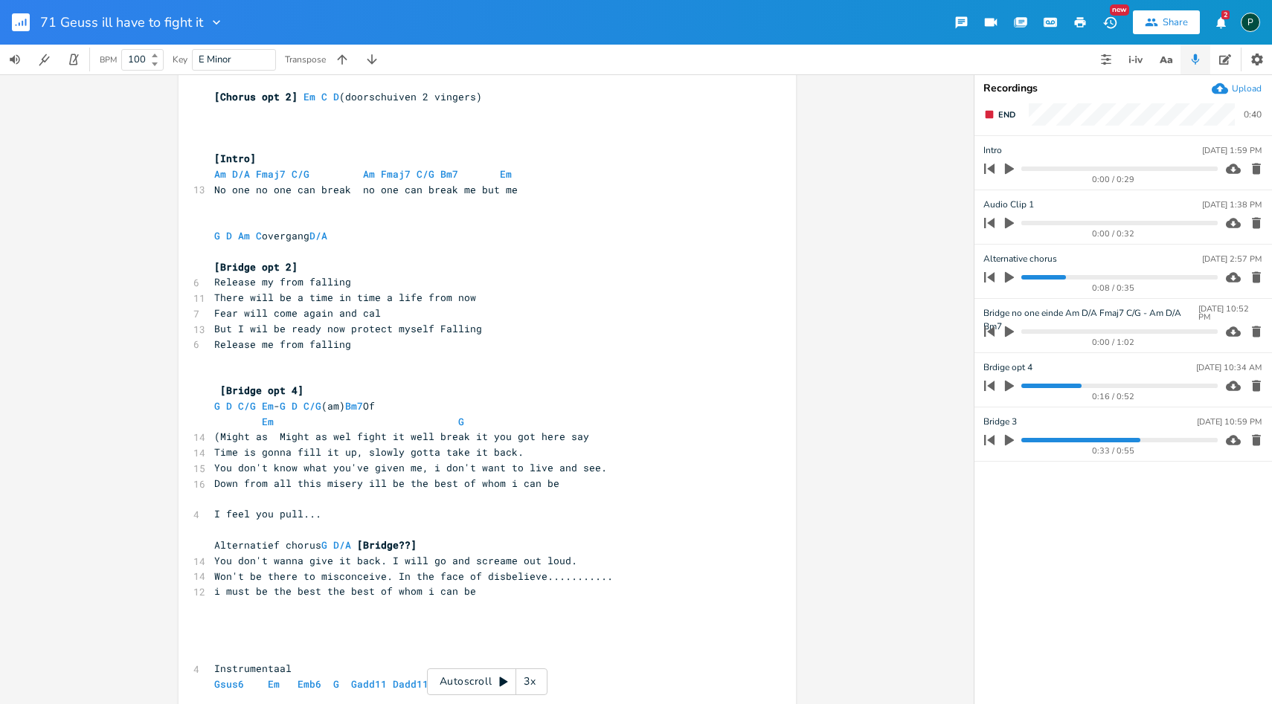
scroll to position [1552, 0]
click at [1002, 115] on span "End" at bounding box center [1006, 114] width 17 height 11
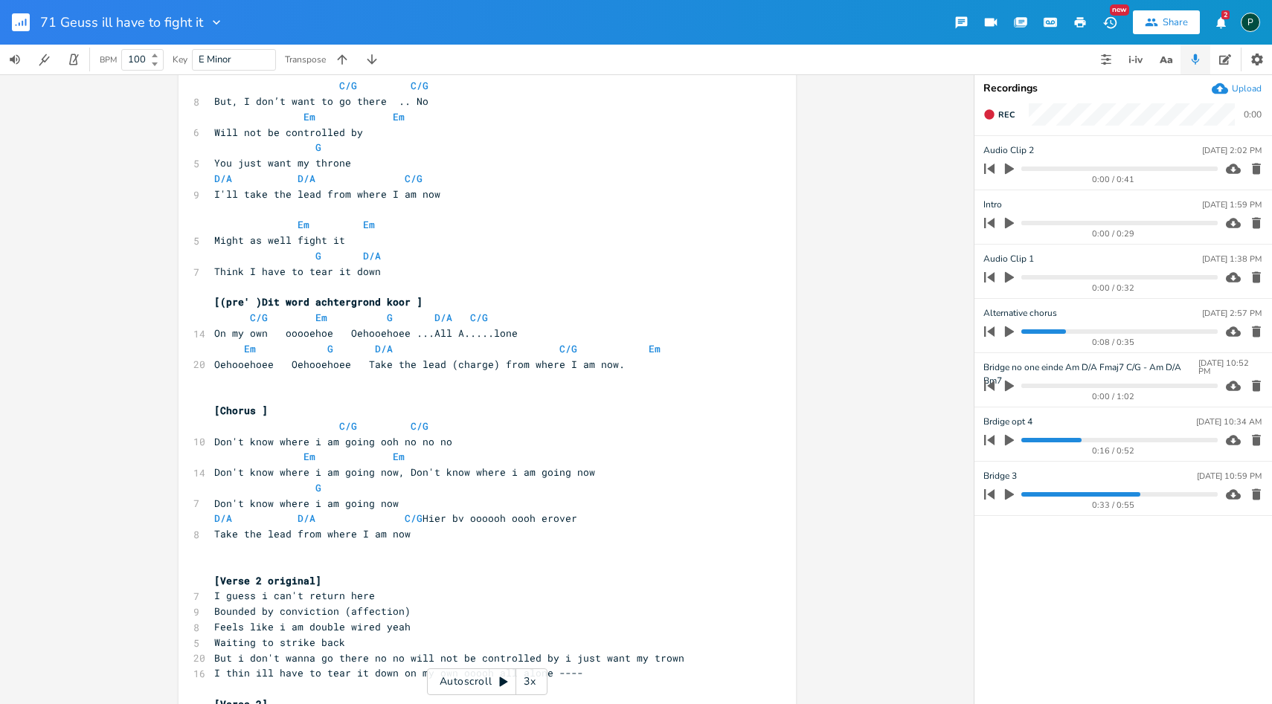
scroll to position [172, 0]
